Goal: Navigation & Orientation: Find specific page/section

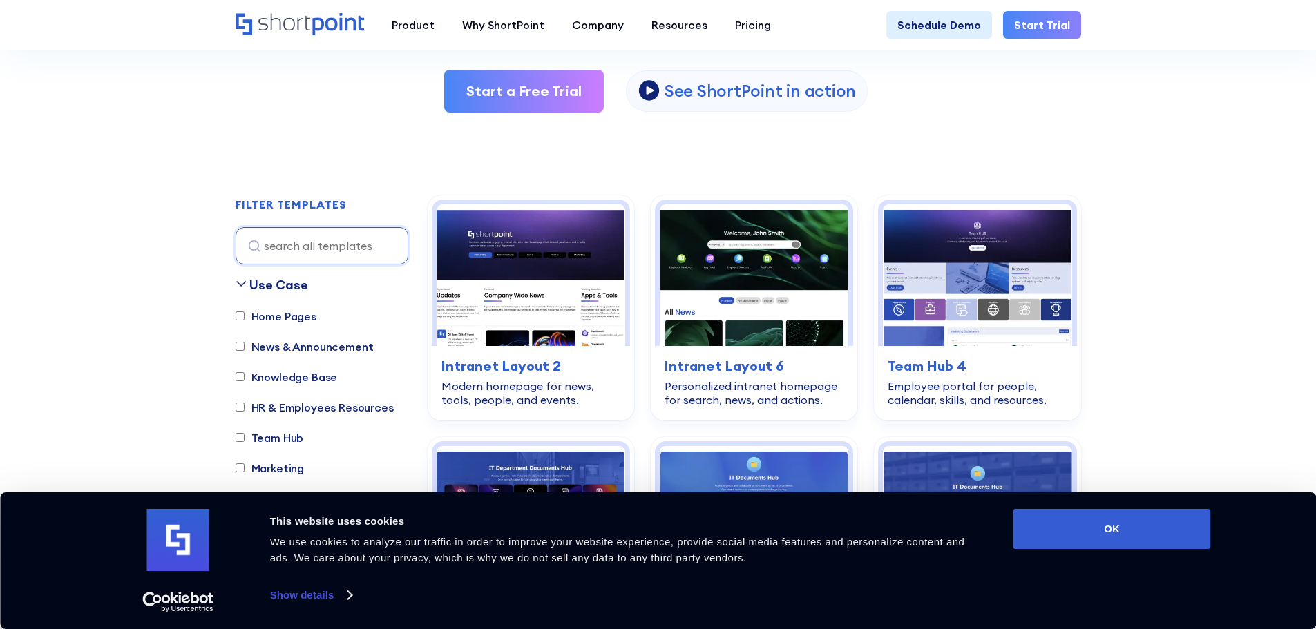
scroll to position [345, 0]
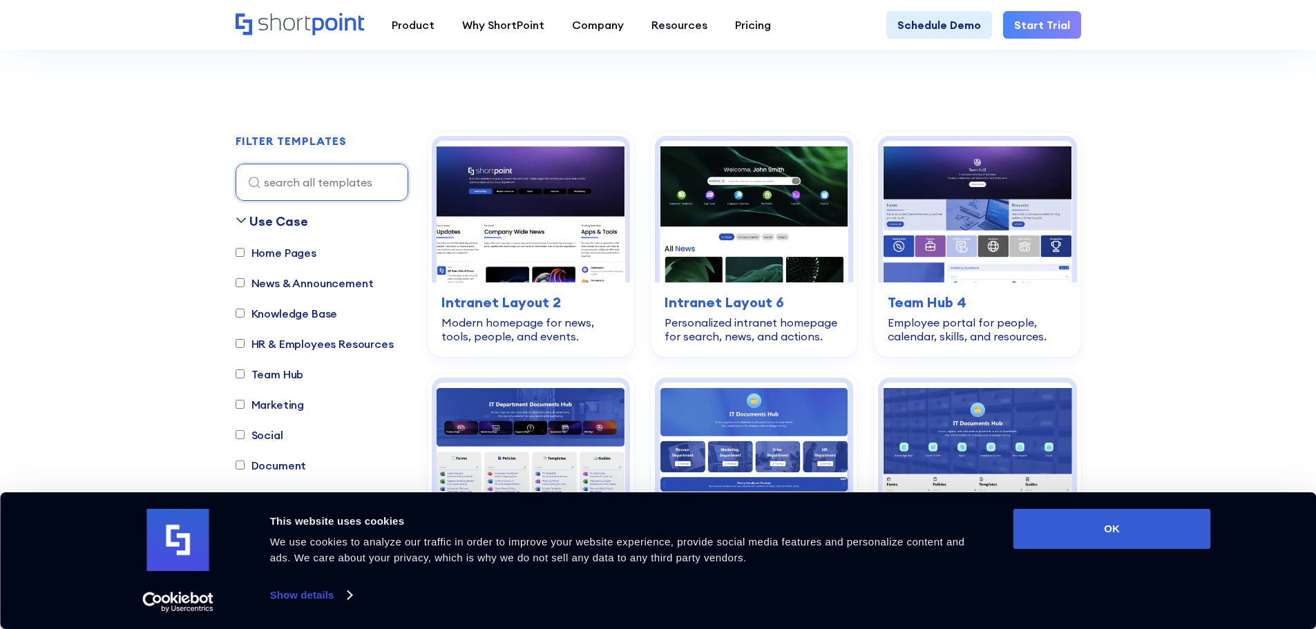
click at [334, 590] on link "Show details" at bounding box center [310, 595] width 81 height 21
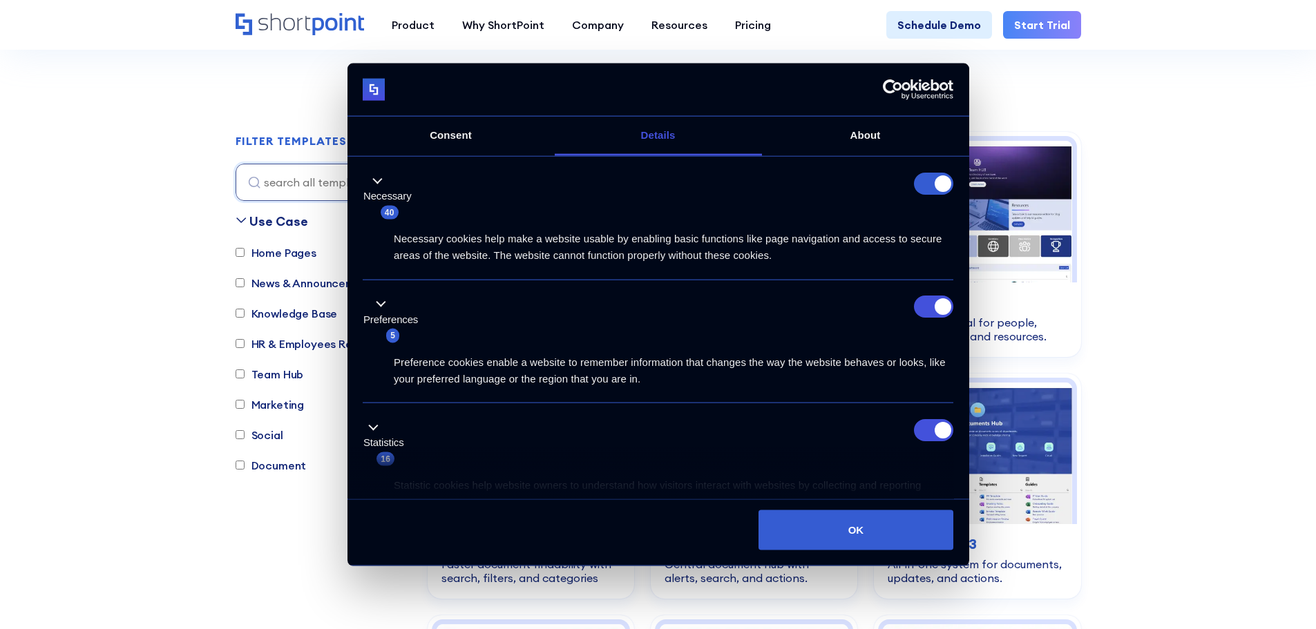
click at [929, 292] on li "Preferences 5 Preference cookies enable a website to remember information that …" at bounding box center [658, 342] width 590 height 124
click at [930, 313] on input "Preferences" at bounding box center [933, 307] width 39 height 22
checkbox input "false"
click at [925, 425] on input "Statistics" at bounding box center [933, 430] width 39 height 22
checkbox input "false"
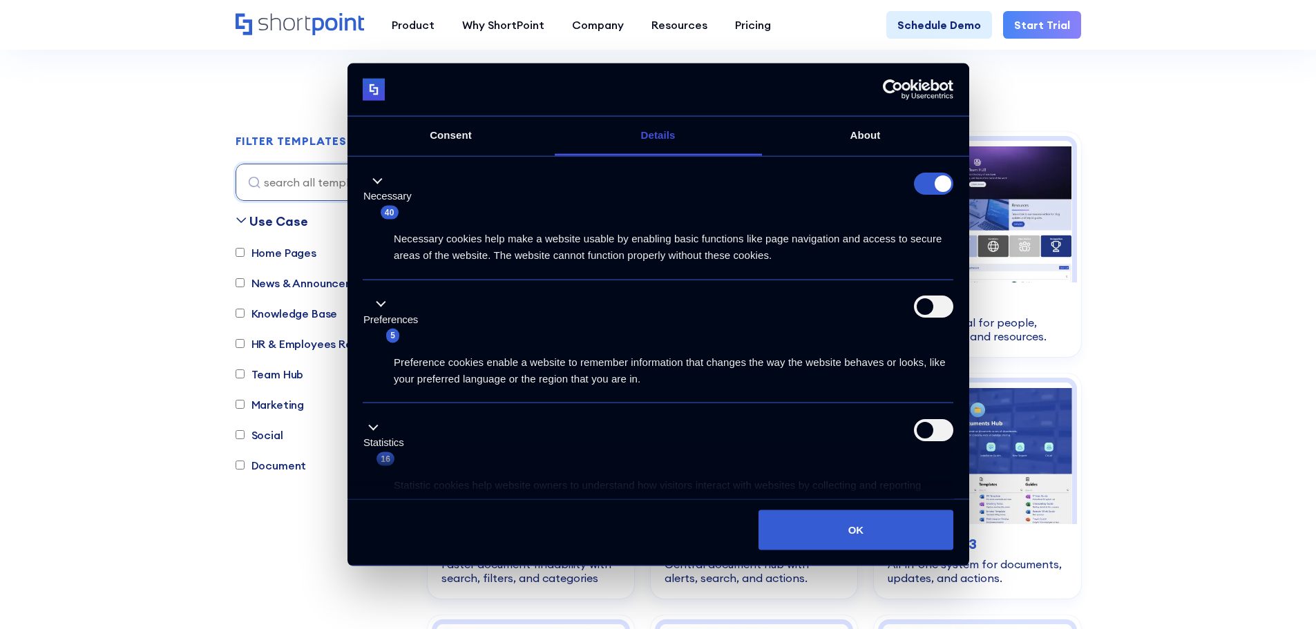
click at [925, 173] on li "Necessary 40 Necessary cookies help make a website usable by enabling basic fun…" at bounding box center [658, 220] width 590 height 119
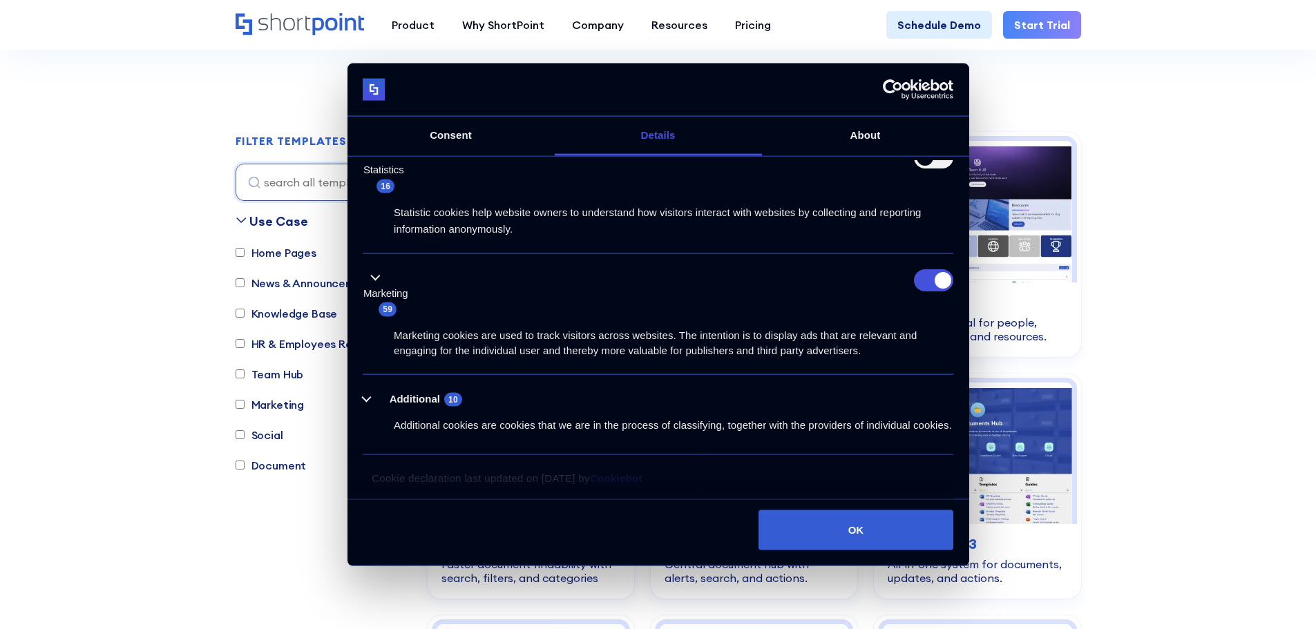
scroll to position [292, 0]
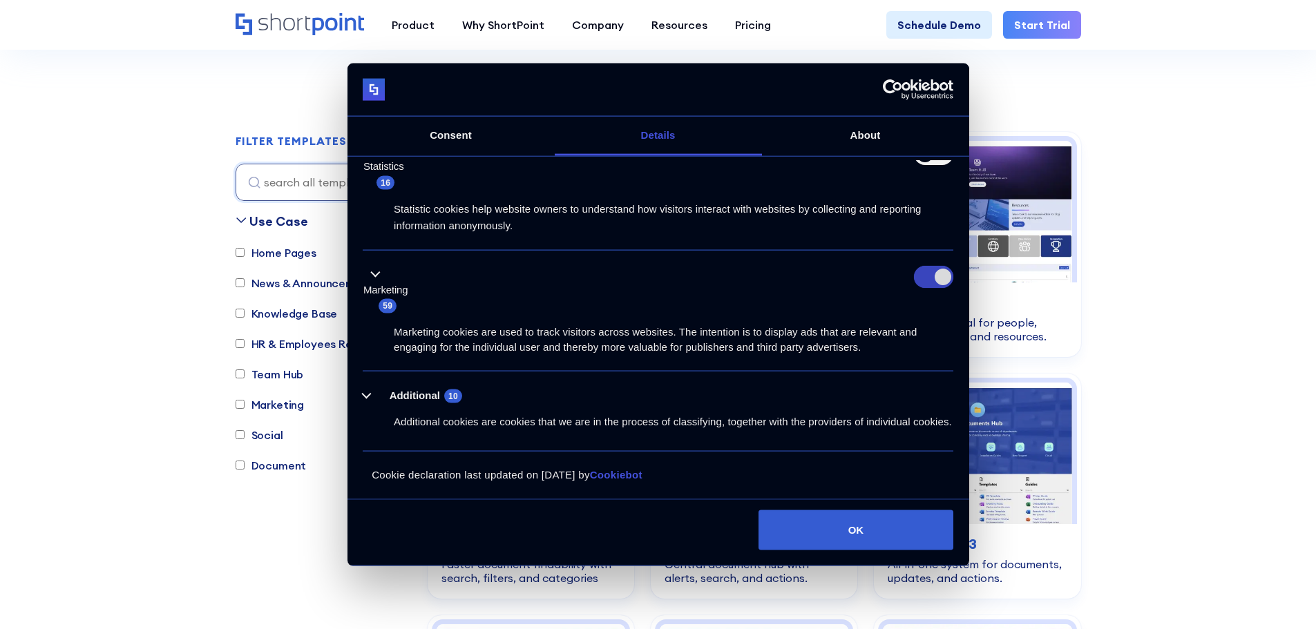
click at [918, 266] on input "Marketing" at bounding box center [933, 277] width 39 height 22
checkbox input "false"
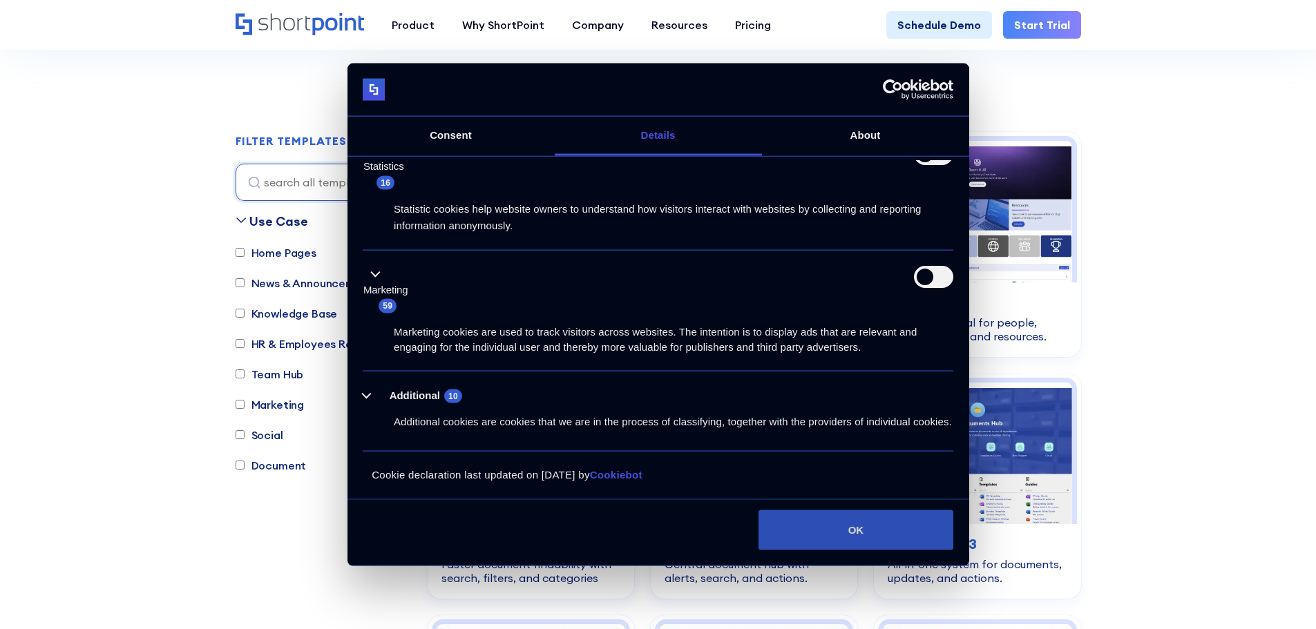
click at [841, 534] on button "OK" at bounding box center [855, 530] width 195 height 40
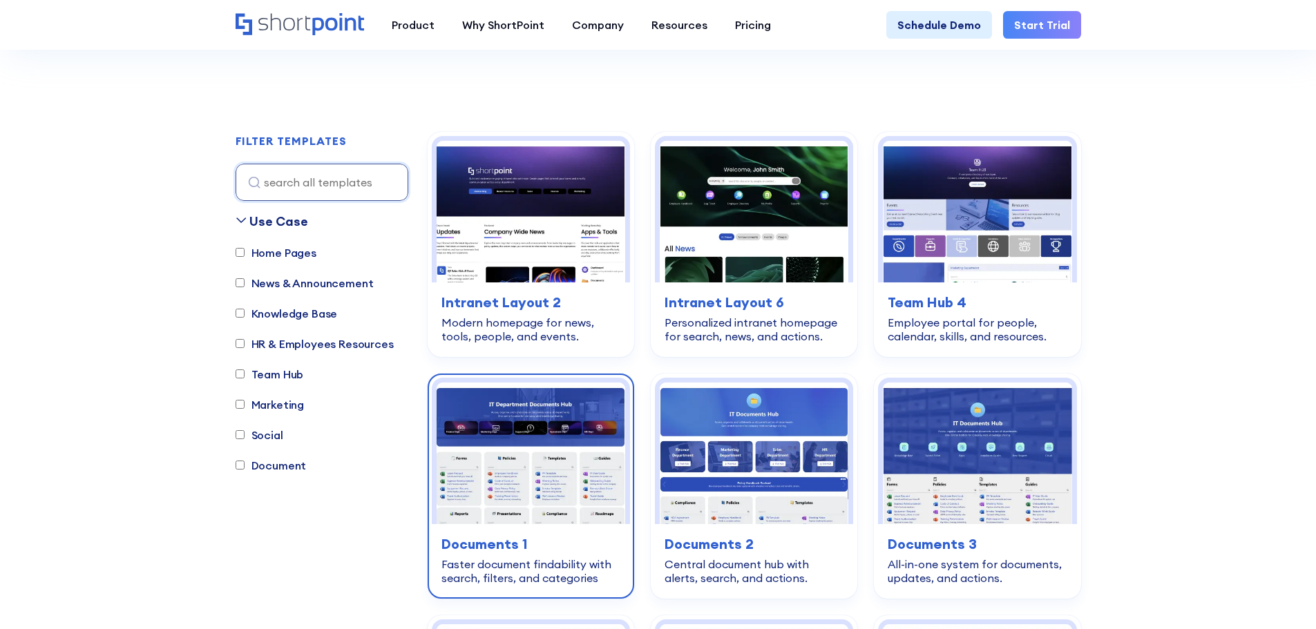
scroll to position [0, 0]
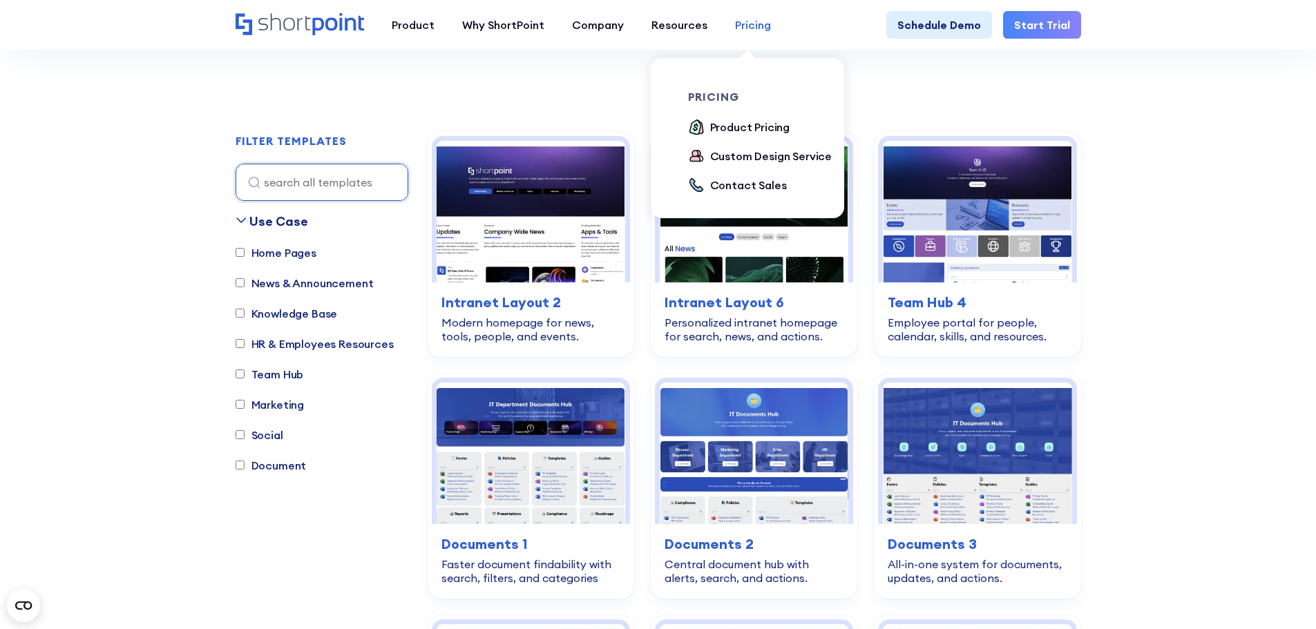
click at [753, 26] on div "Pricing" at bounding box center [753, 25] width 36 height 17
click at [740, 131] on div "Product Pricing" at bounding box center [750, 127] width 80 height 17
